Goal: Find specific page/section: Find specific page/section

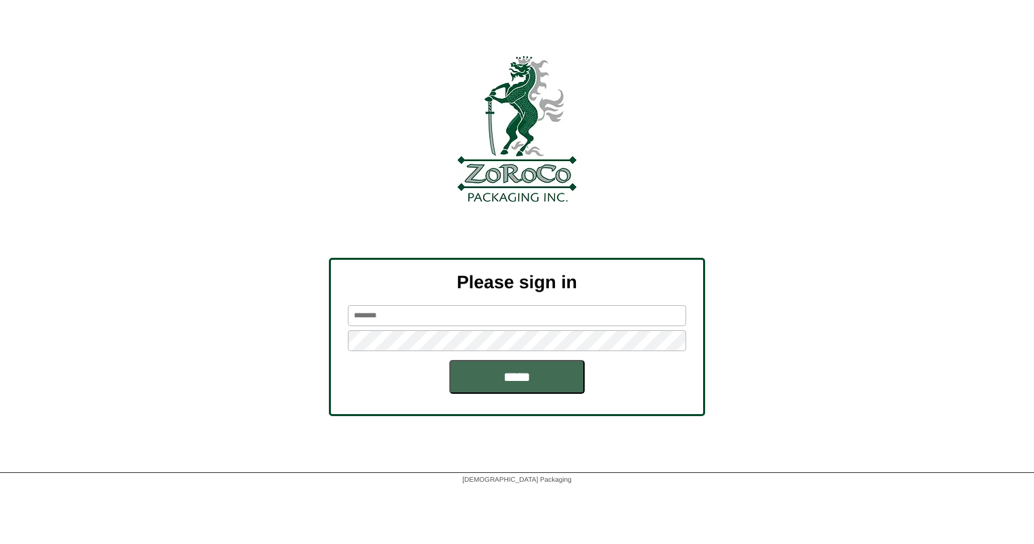
type input "******"
click at [489, 380] on input "*****" at bounding box center [516, 377] width 135 height 34
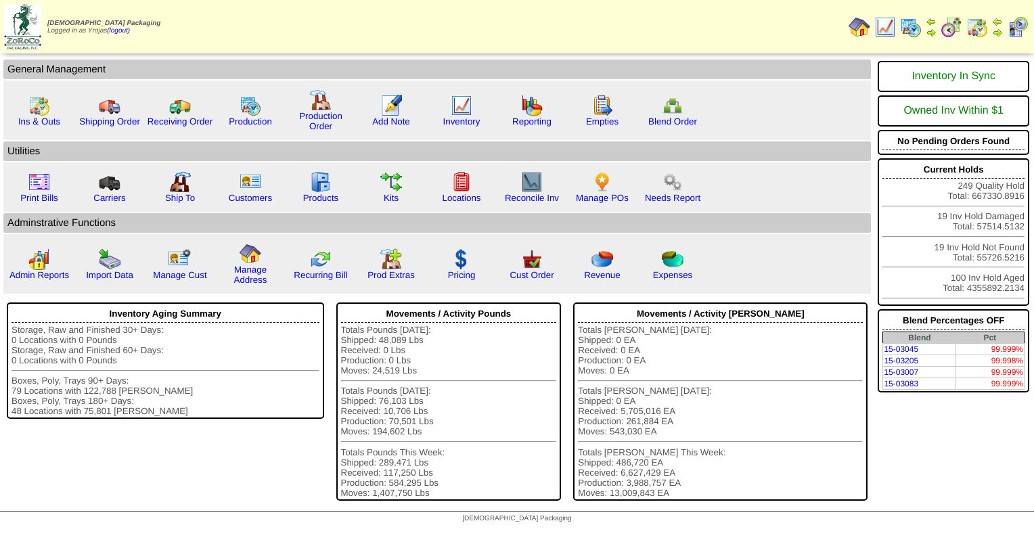
click at [913, 31] on img at bounding box center [911, 27] width 22 height 22
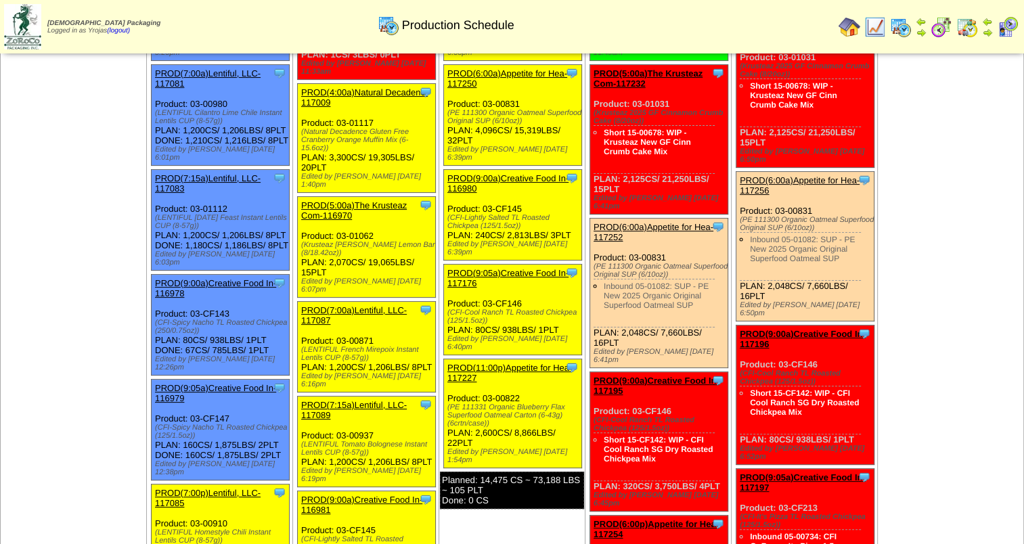
scroll to position [271, 0]
